Goal: Check status: Check status

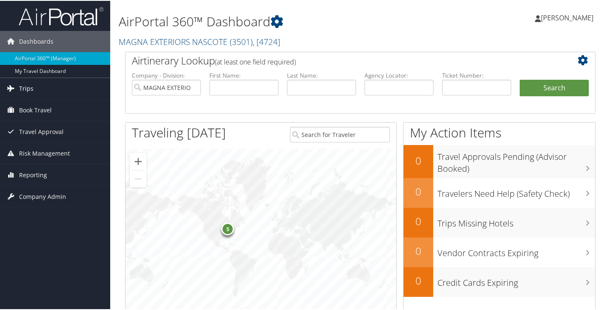
click at [8, 87] on icon at bounding box center [10, 87] width 13 height 13
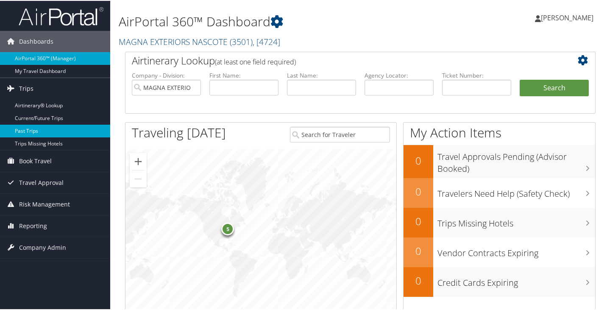
click at [18, 130] on link "Past Trips" at bounding box center [55, 130] width 110 height 13
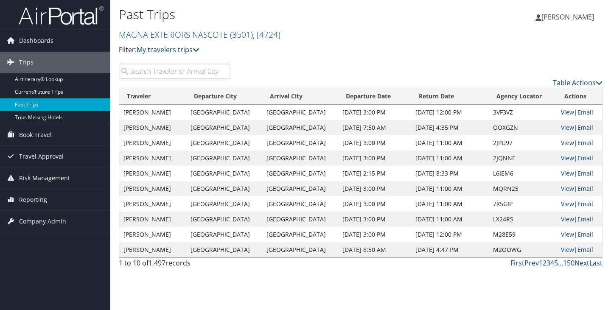
click at [561, 113] on link "View" at bounding box center [567, 112] width 13 height 8
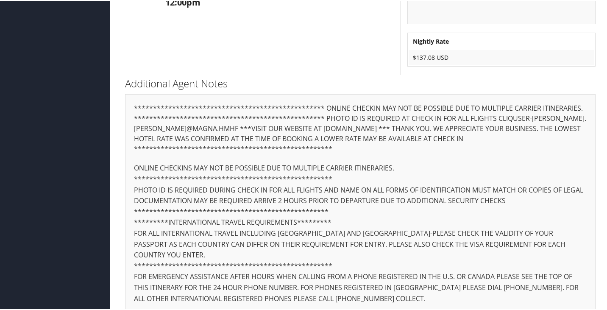
scroll to position [123, 0]
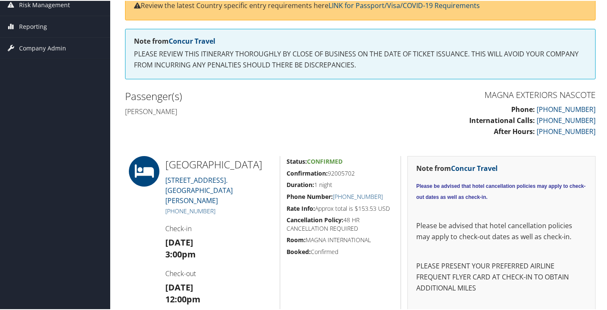
click at [10, 120] on div "Dashboards AirPortal 360™ (Manager) My Travel Dashboard Trips Airtinerary® Look…" at bounding box center [305, 247] width 611 height 740
